Goal: Check status: Check status

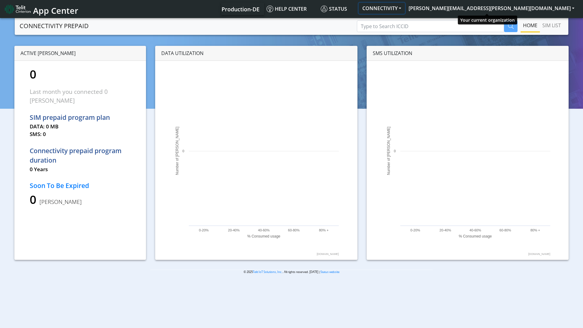
click at [405, 7] on button "CONNECTIVITY" at bounding box center [382, 8] width 46 height 11
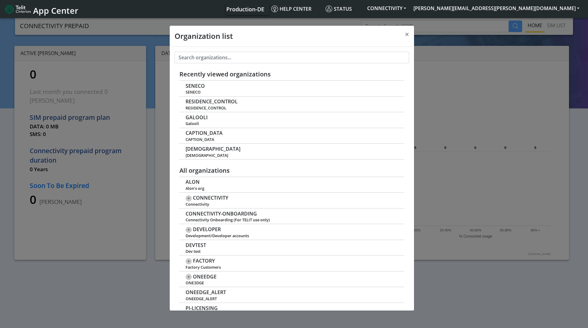
scroll to position [2, 0]
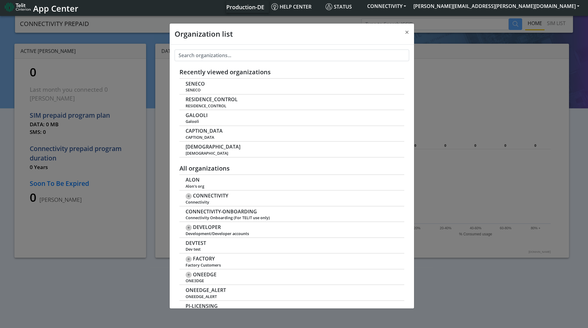
click at [285, 50] on div "Recently viewed organizations SENECO SENECO RESIDENCE_CONTROL RESIDENCE_CONTROL…" at bounding box center [292, 177] width 244 height 264
click at [282, 56] on input "text" at bounding box center [291, 56] width 234 height 12
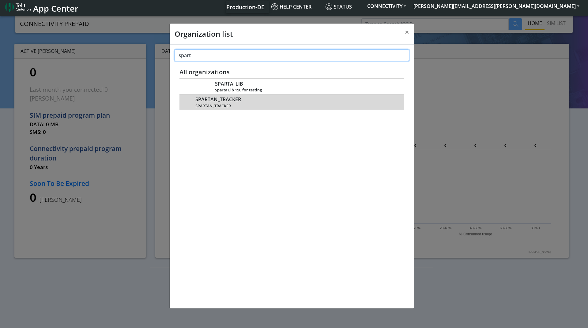
type input "spart"
click at [215, 101] on span "SPARTAN_TRACKER" at bounding box center [218, 100] width 46 height 6
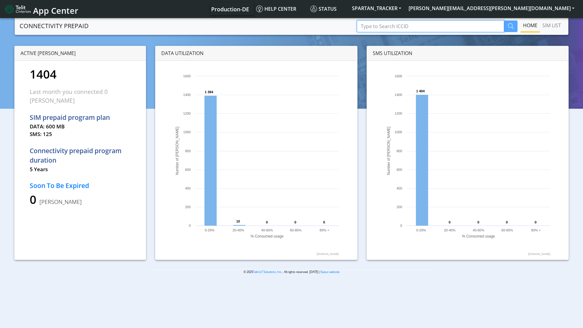
click at [408, 29] on input "Type to Search ICCID" at bounding box center [430, 27] width 147 height 12
paste input "89358151000026880032"
type input "89358151000026880032"
click at [508, 26] on icon "button" at bounding box center [511, 26] width 6 height 6
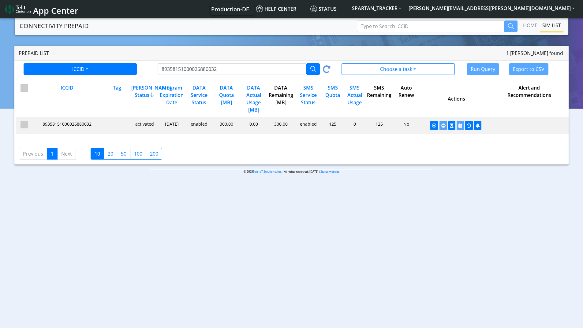
click at [401, 142] on app-pagination "Previous 1 Next 10 20 50 100 200" at bounding box center [292, 152] width 564 height 26
